Goal: Information Seeking & Learning: Learn about a topic

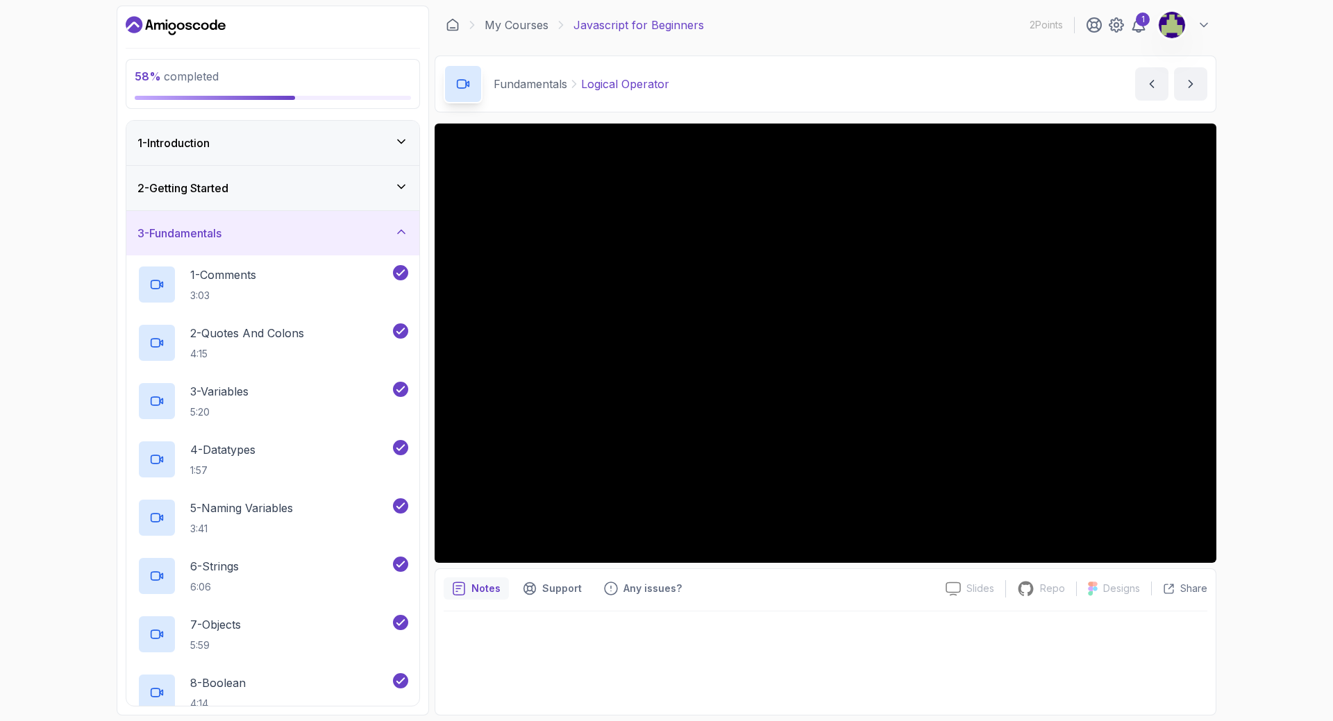
scroll to position [694, 0]
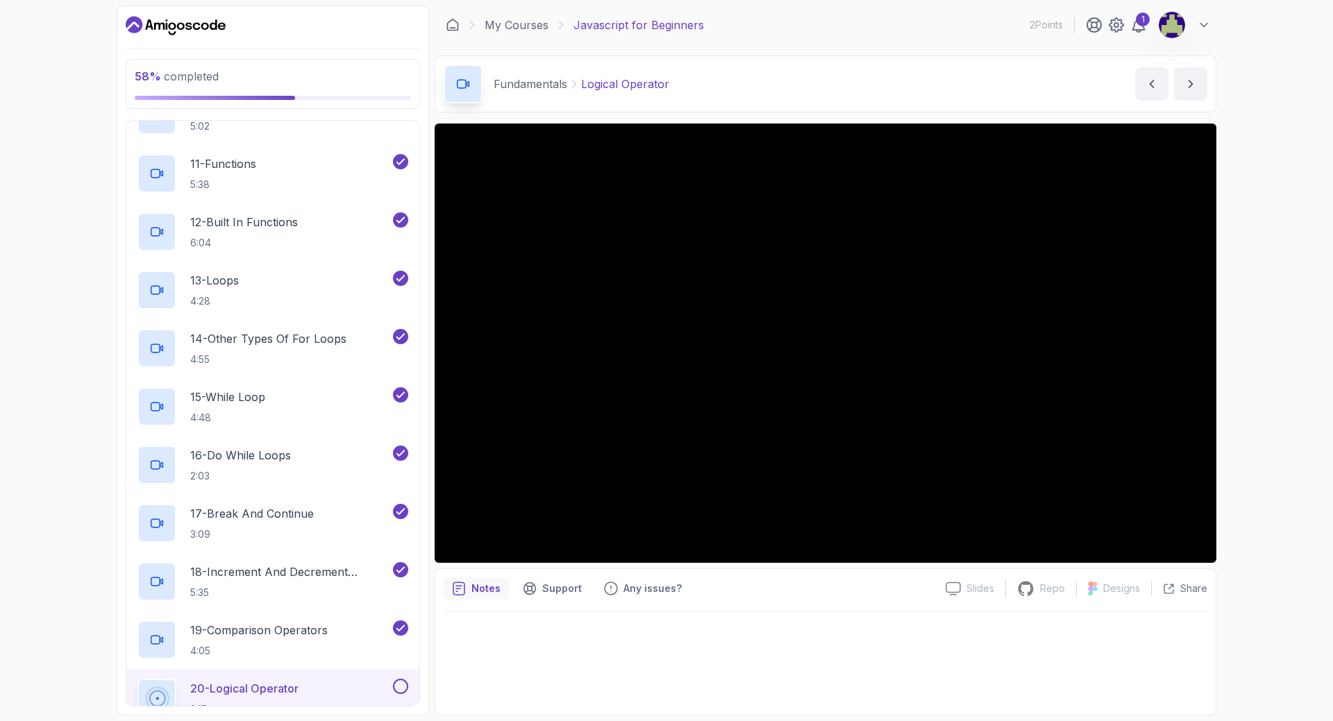
click at [297, 680] on div "20 - Logical Operator 2:15" at bounding box center [263, 698] width 253 height 39
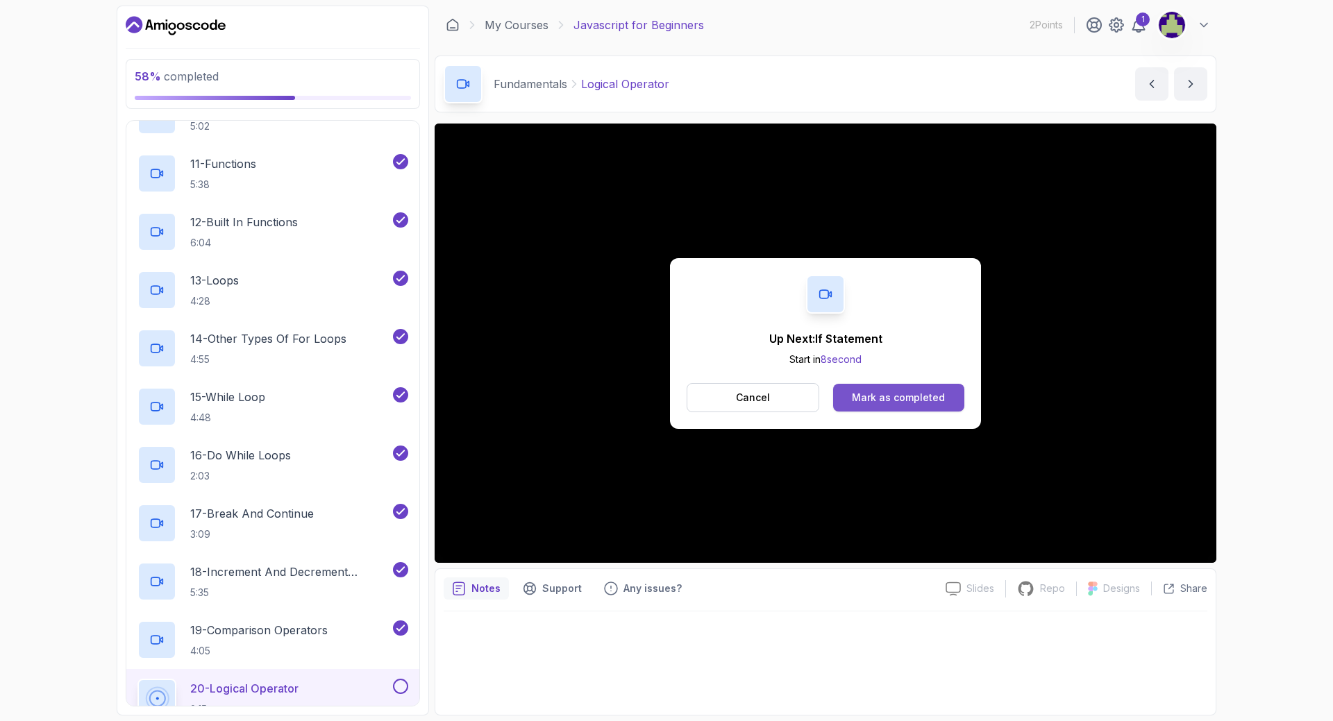
click at [934, 389] on button "Mark as completed" at bounding box center [898, 398] width 131 height 28
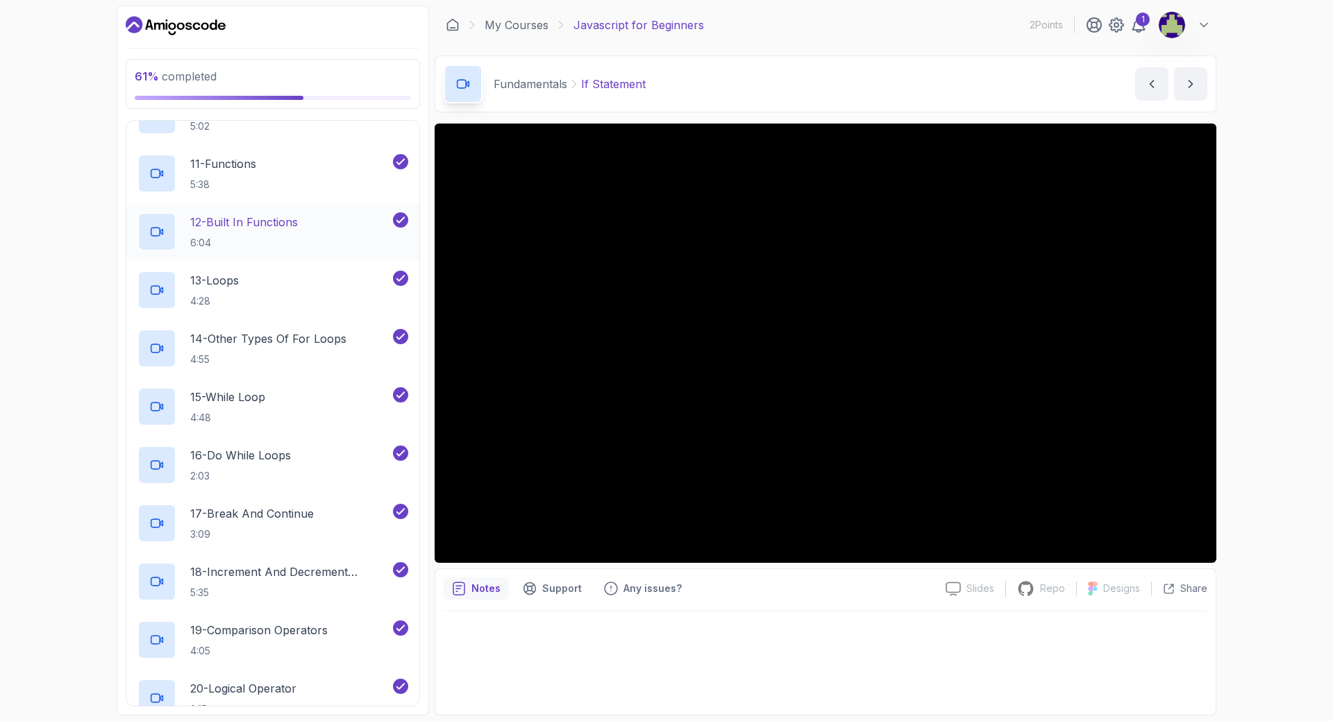
click at [131, 233] on div "12 - Built In Functions 6:04" at bounding box center [272, 232] width 293 height 58
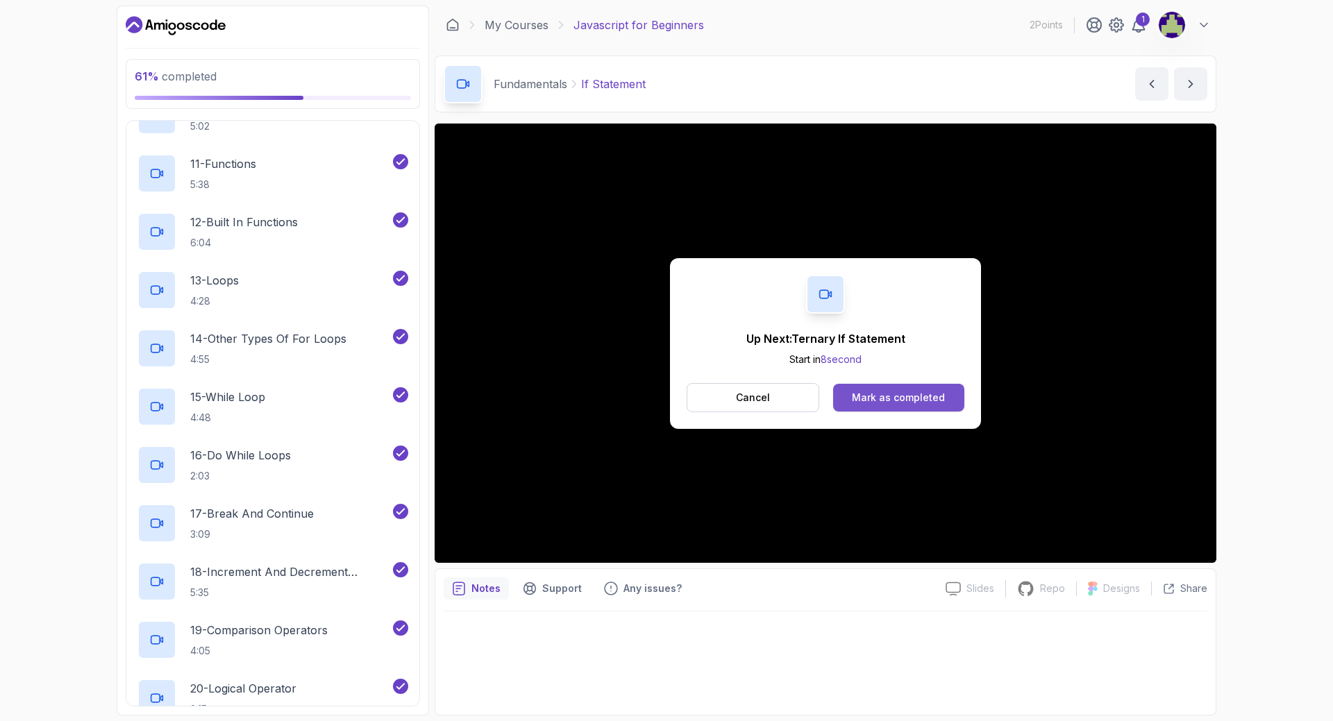
click at [897, 392] on div "Mark as completed" at bounding box center [898, 398] width 93 height 14
click at [762, 402] on p "Cancel" at bounding box center [753, 398] width 34 height 14
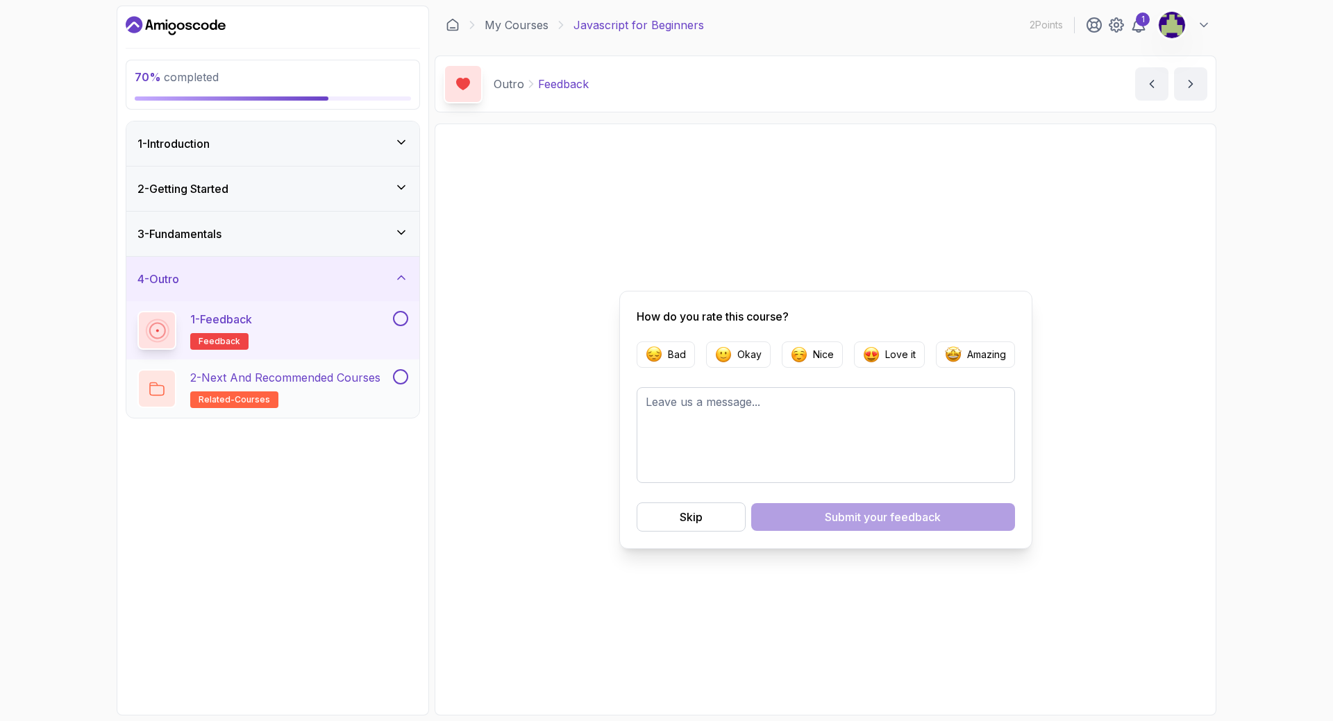
click at [325, 375] on p "2 - Next and Recommended Courses" at bounding box center [285, 377] width 190 height 17
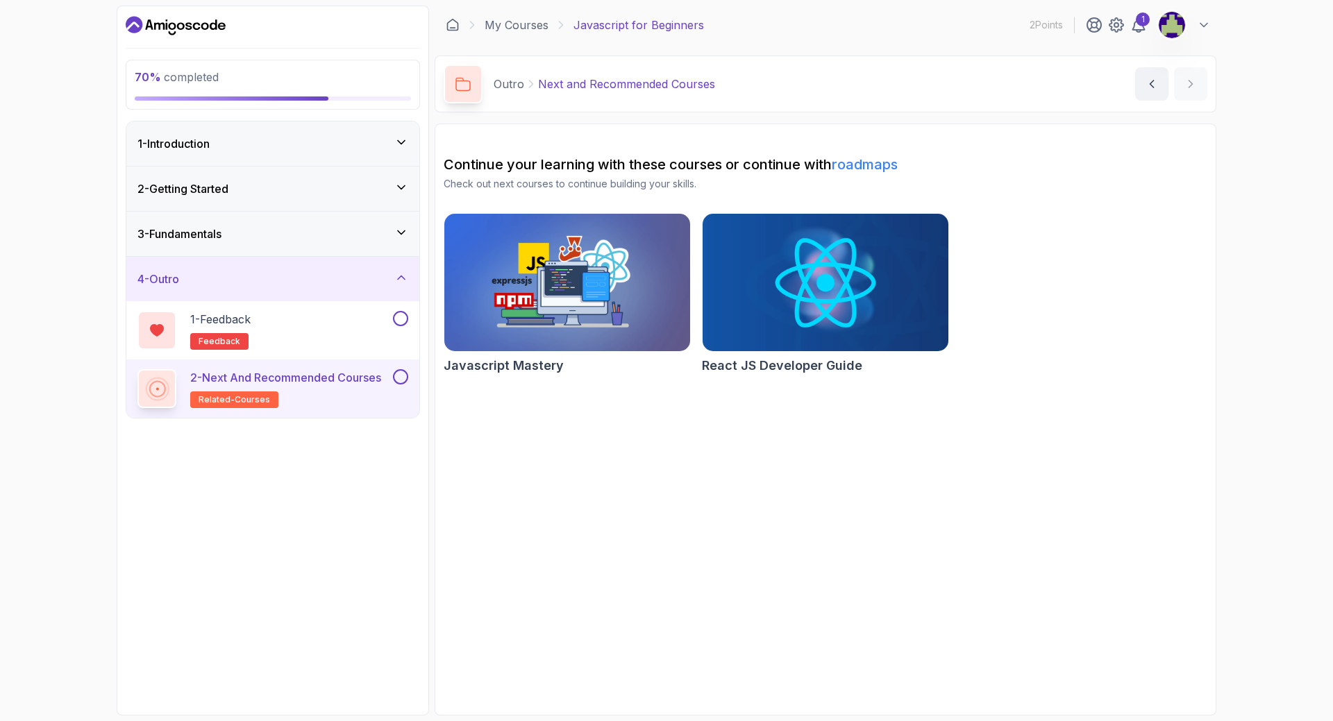
click at [517, 367] on h2 "Javascript Mastery" at bounding box center [504, 365] width 120 height 19
